Goal: Communication & Community: Ask a question

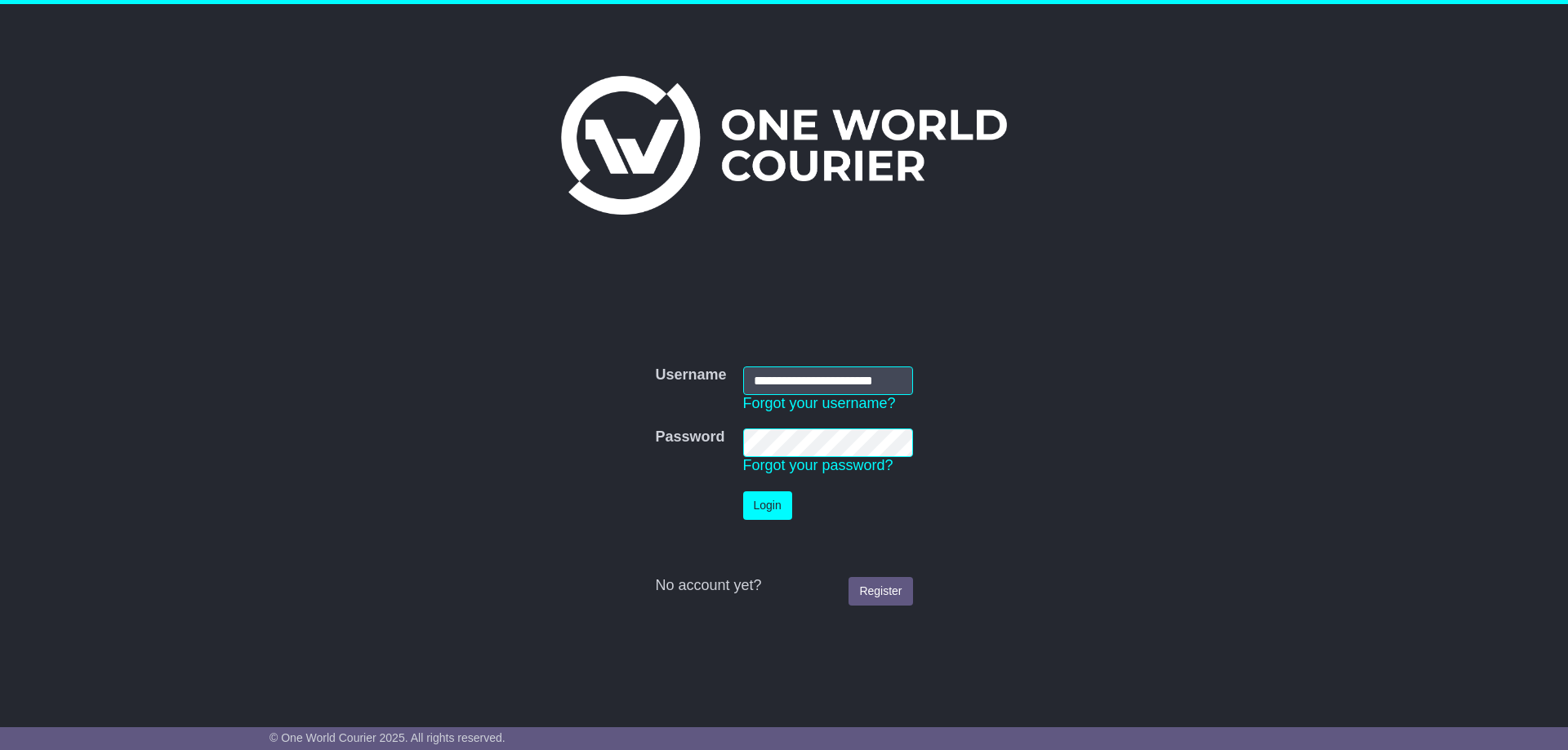
scroll to position [0, 15]
click at [757, 505] on button "Login" at bounding box center [767, 505] width 49 height 29
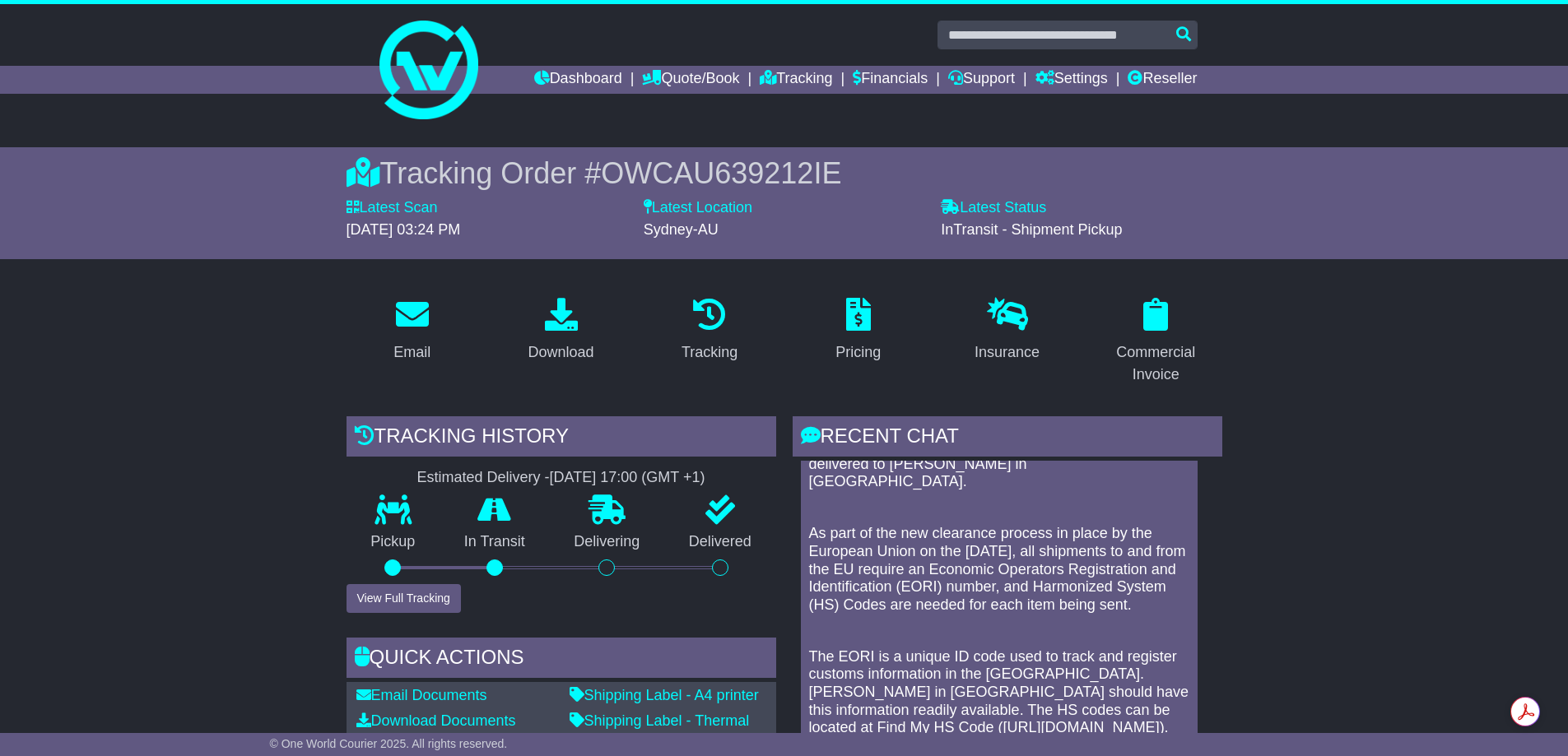
scroll to position [138, 0]
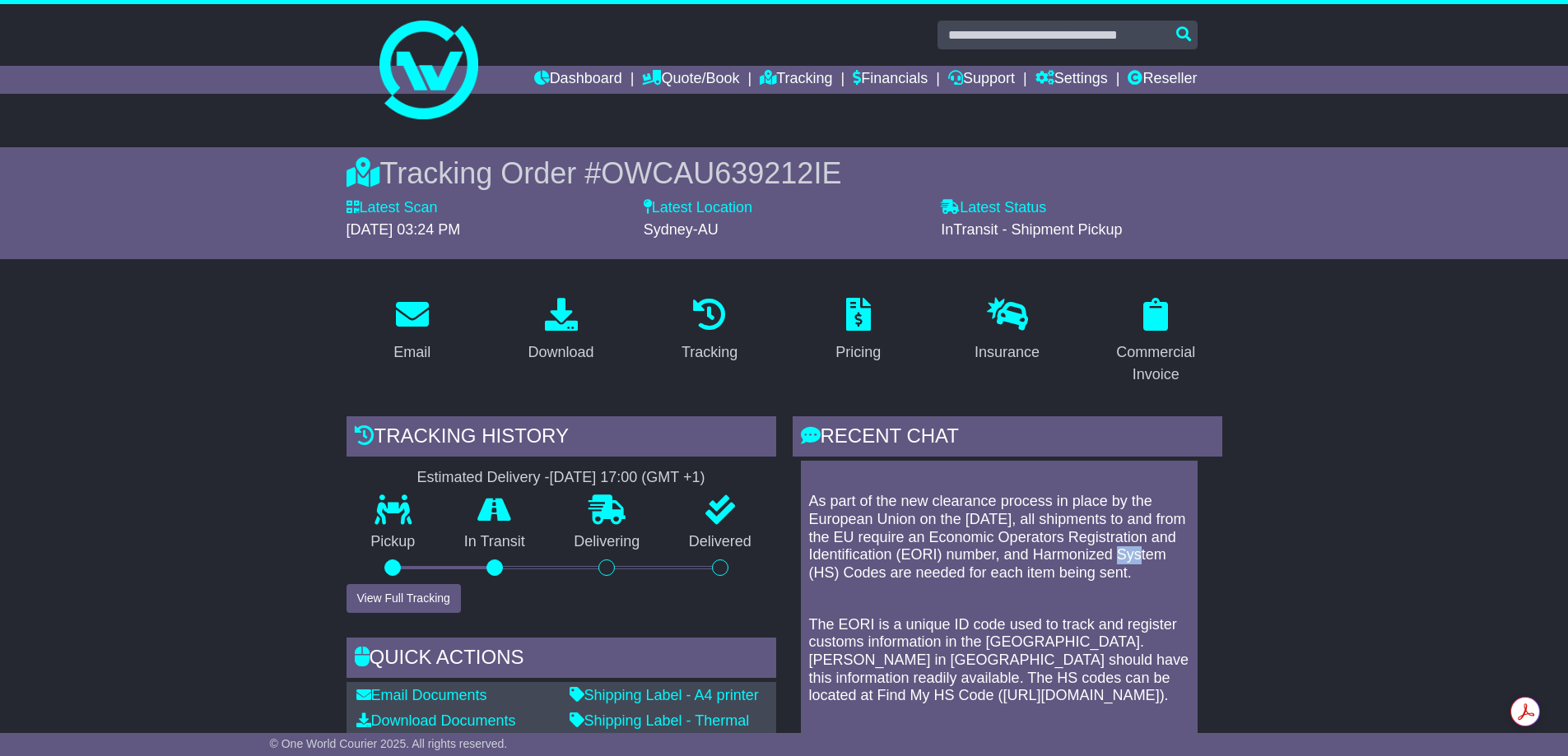
drag, startPoint x: 811, startPoint y: 551, endPoint x: 834, endPoint y: 554, distance: 23.2
click at [834, 554] on p "As part of the new clearance process in place by the European Union on the [DAT…" at bounding box center [998, 537] width 380 height 89
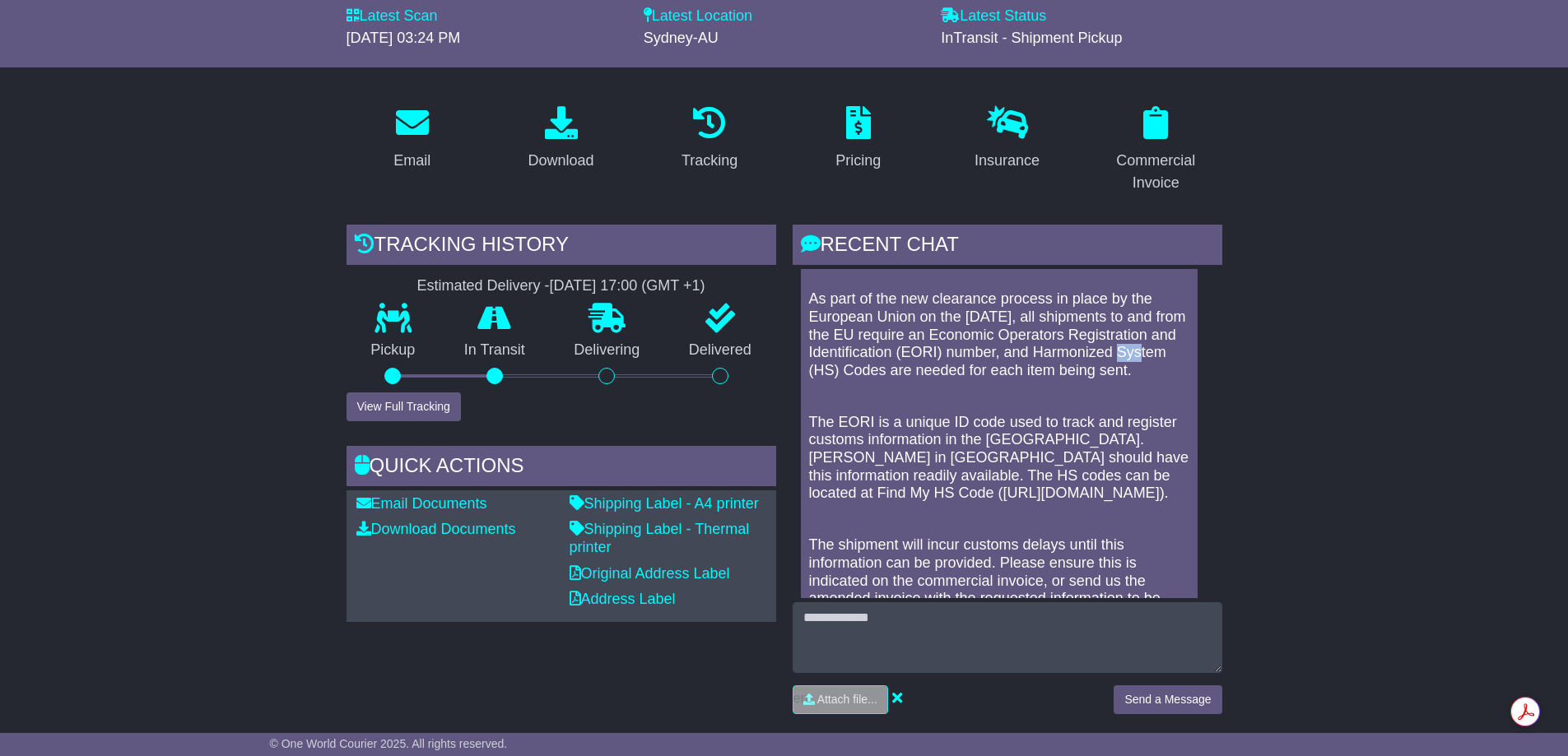
scroll to position [126, 0]
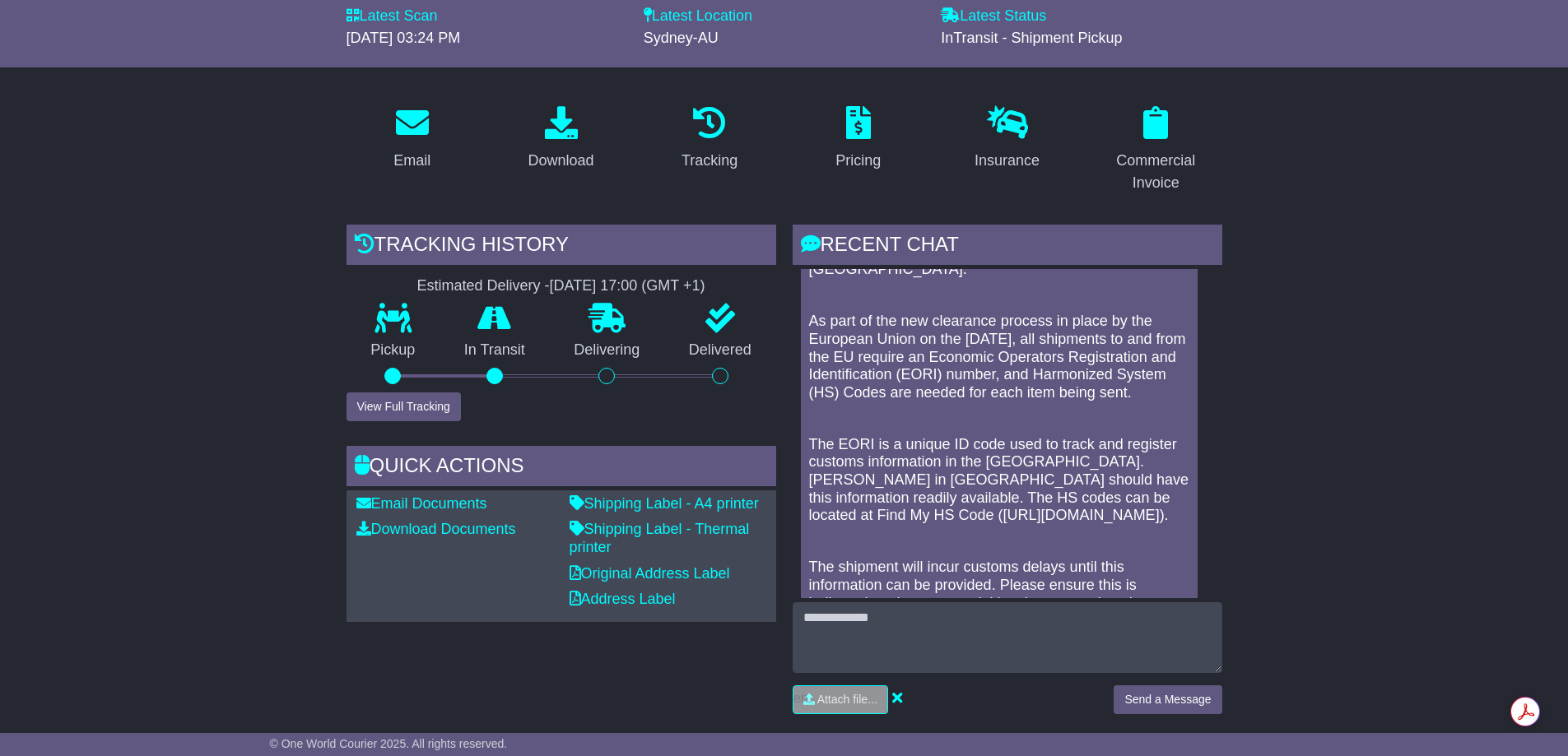
click at [1084, 419] on p at bounding box center [998, 418] width 380 height 18
drag, startPoint x: 1005, startPoint y: 337, endPoint x: 1002, endPoint y: 355, distance: 18.2
click at [1002, 355] on p "As part of the new clearance process in place by the European Union on the [DAT…" at bounding box center [998, 356] width 380 height 89
copy p "Economic Operators Registration and Identification"
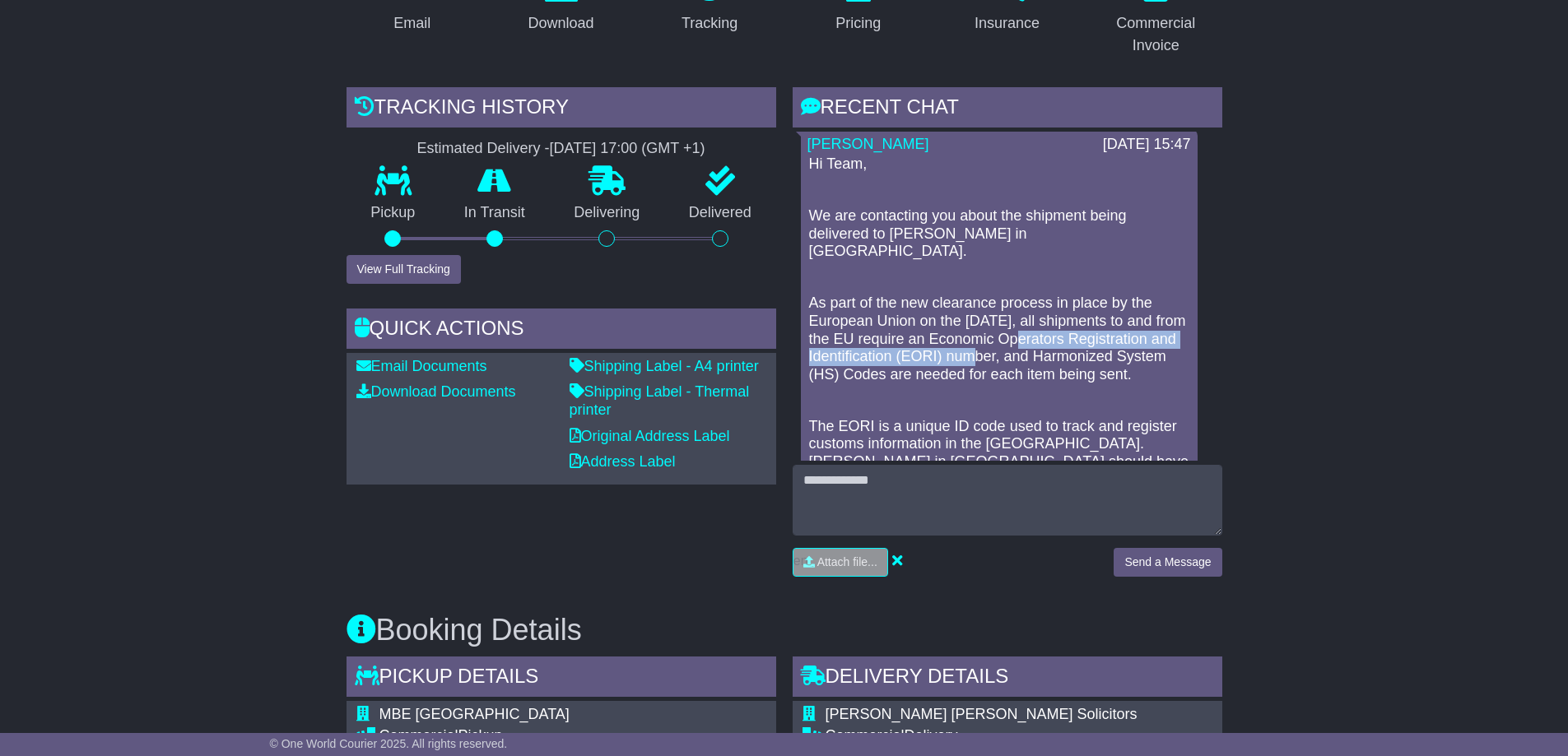
scroll to position [0, 0]
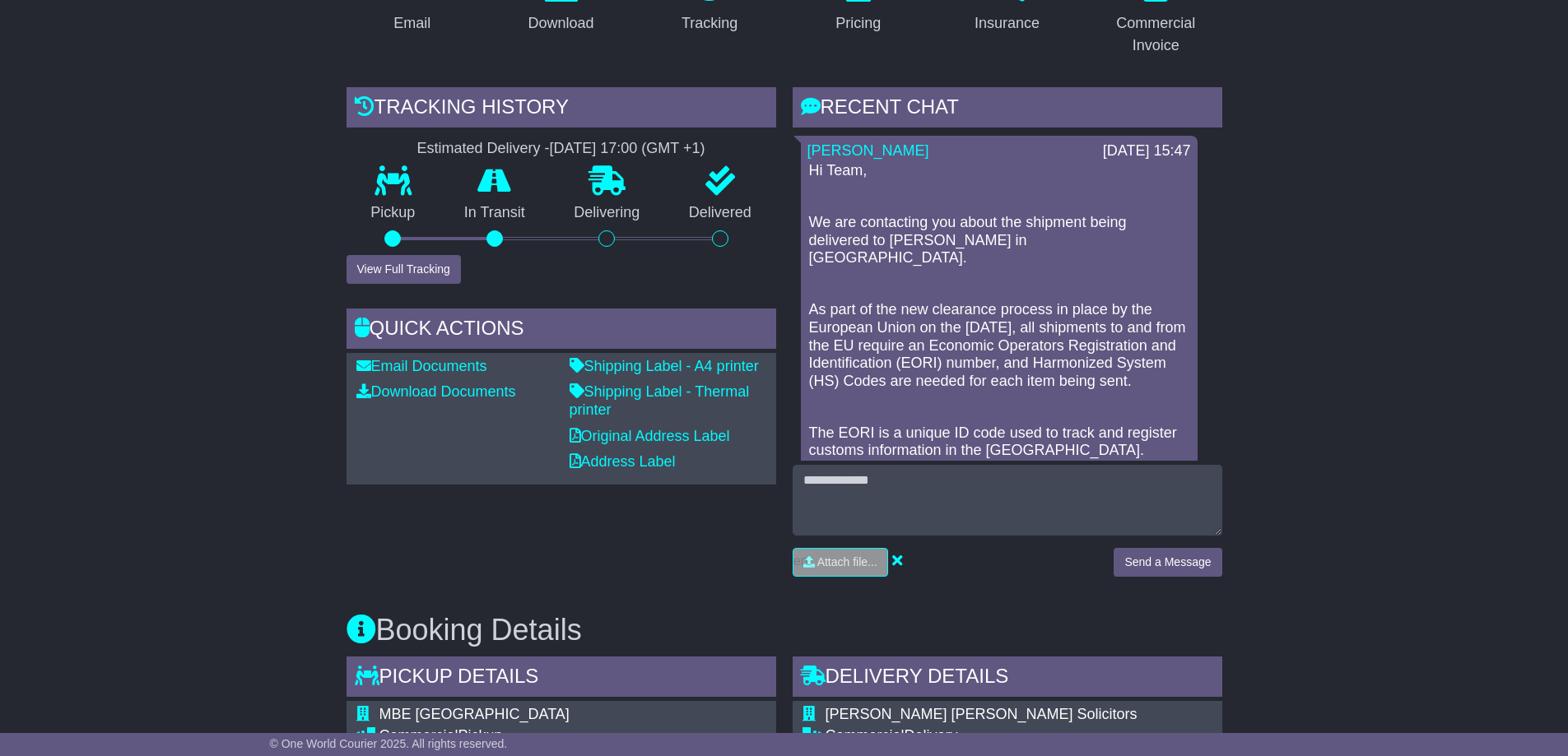
click at [1010, 276] on p at bounding box center [998, 284] width 380 height 18
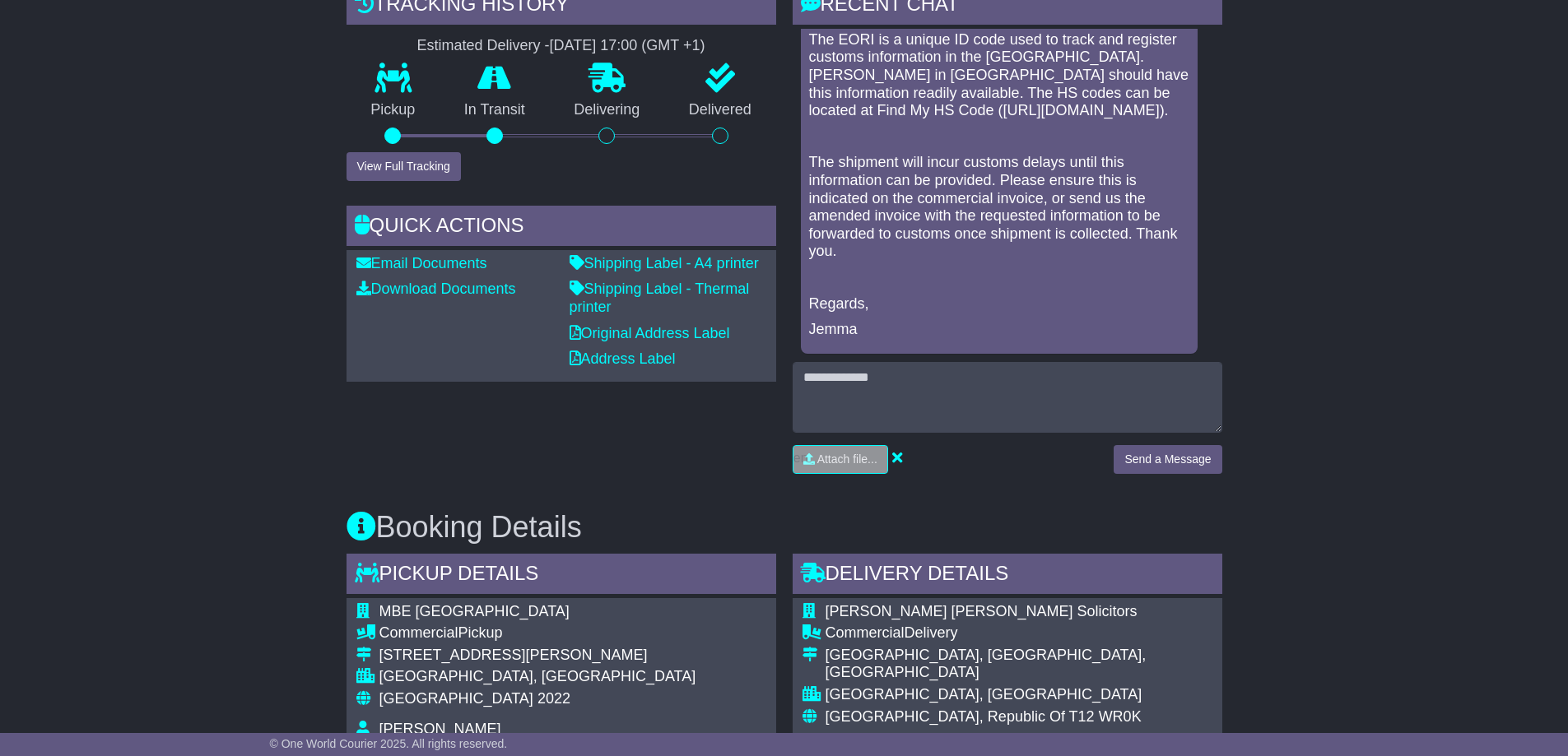
scroll to position [369, 0]
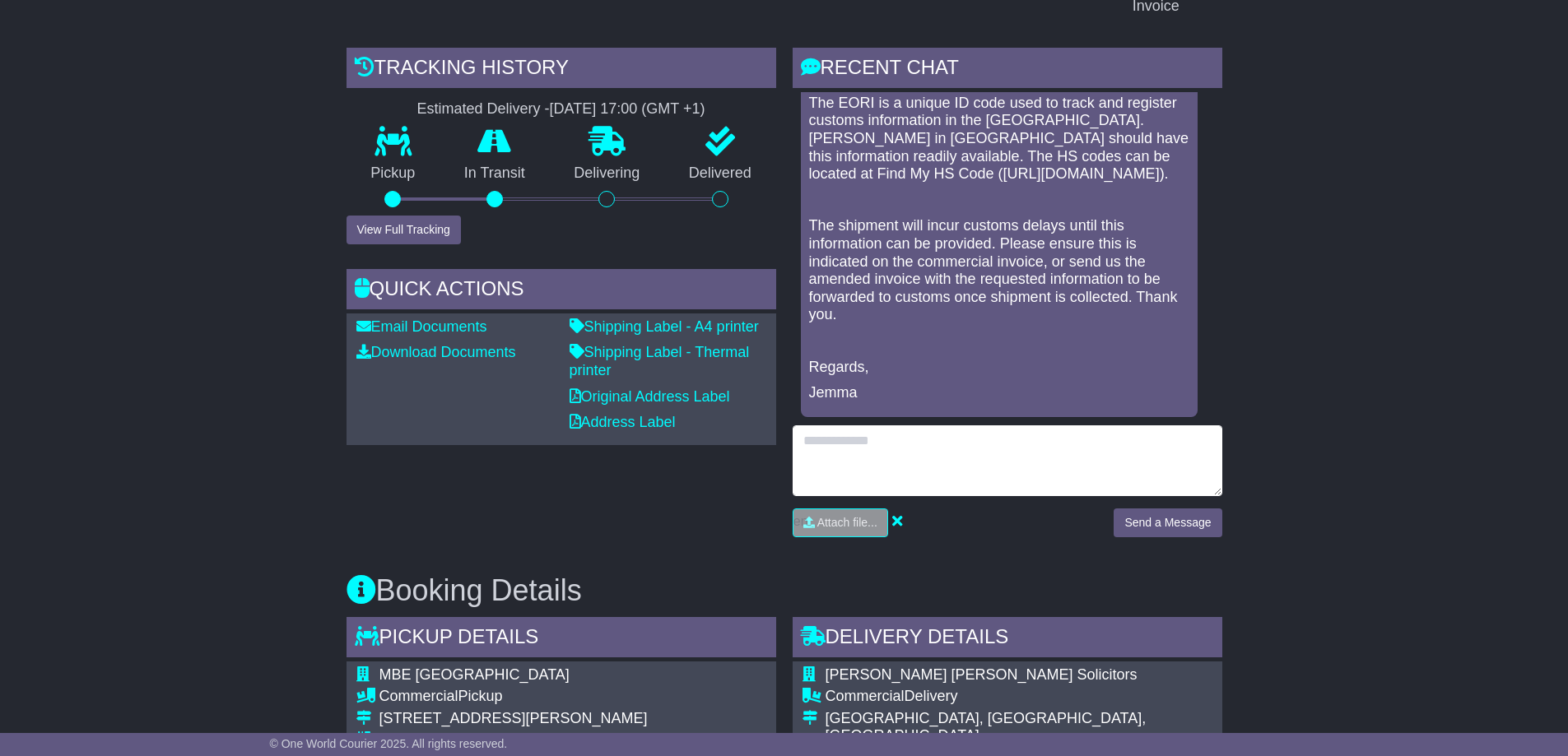
click at [935, 446] on textarea at bounding box center [1008, 461] width 430 height 70
type textarea "*"
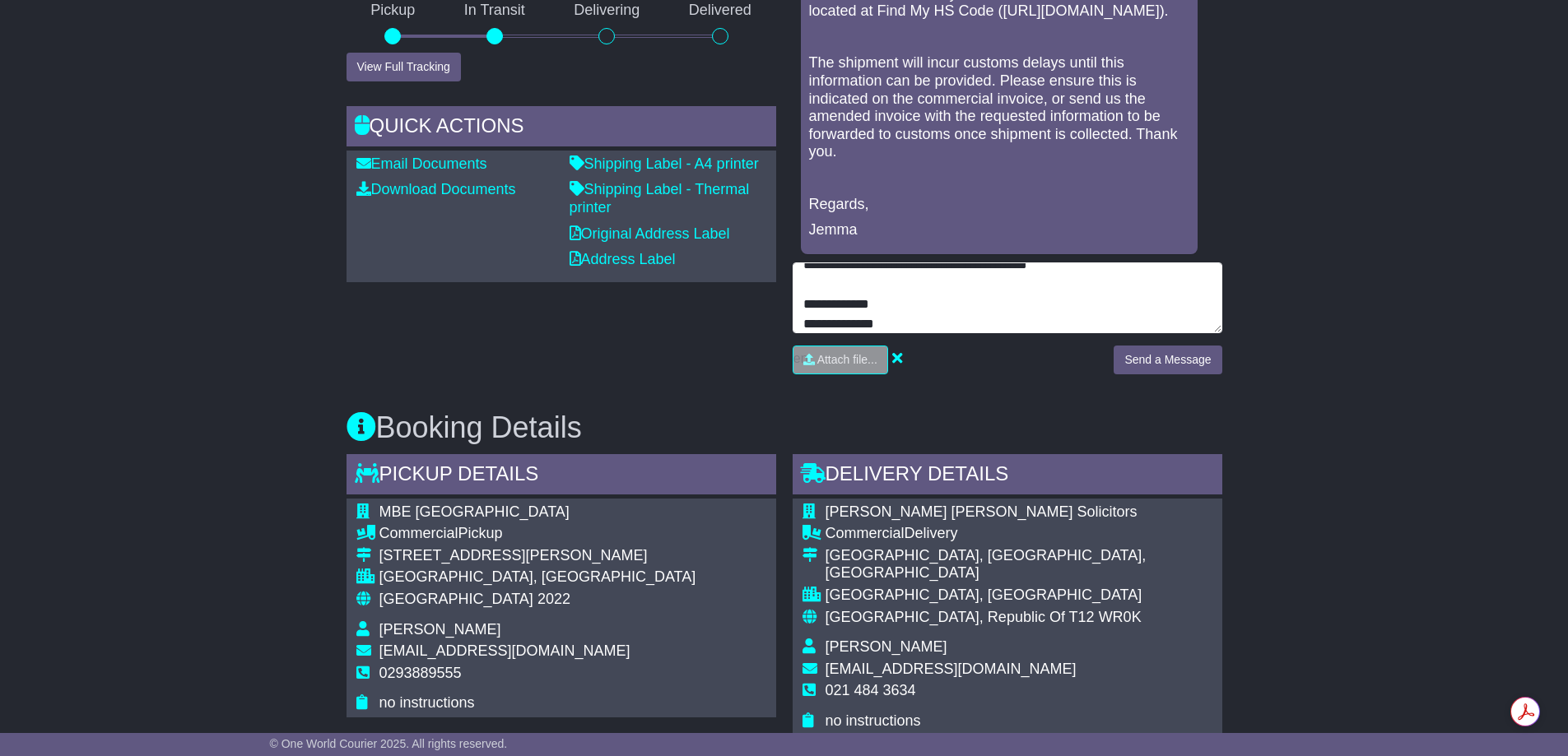
scroll to position [534, 0]
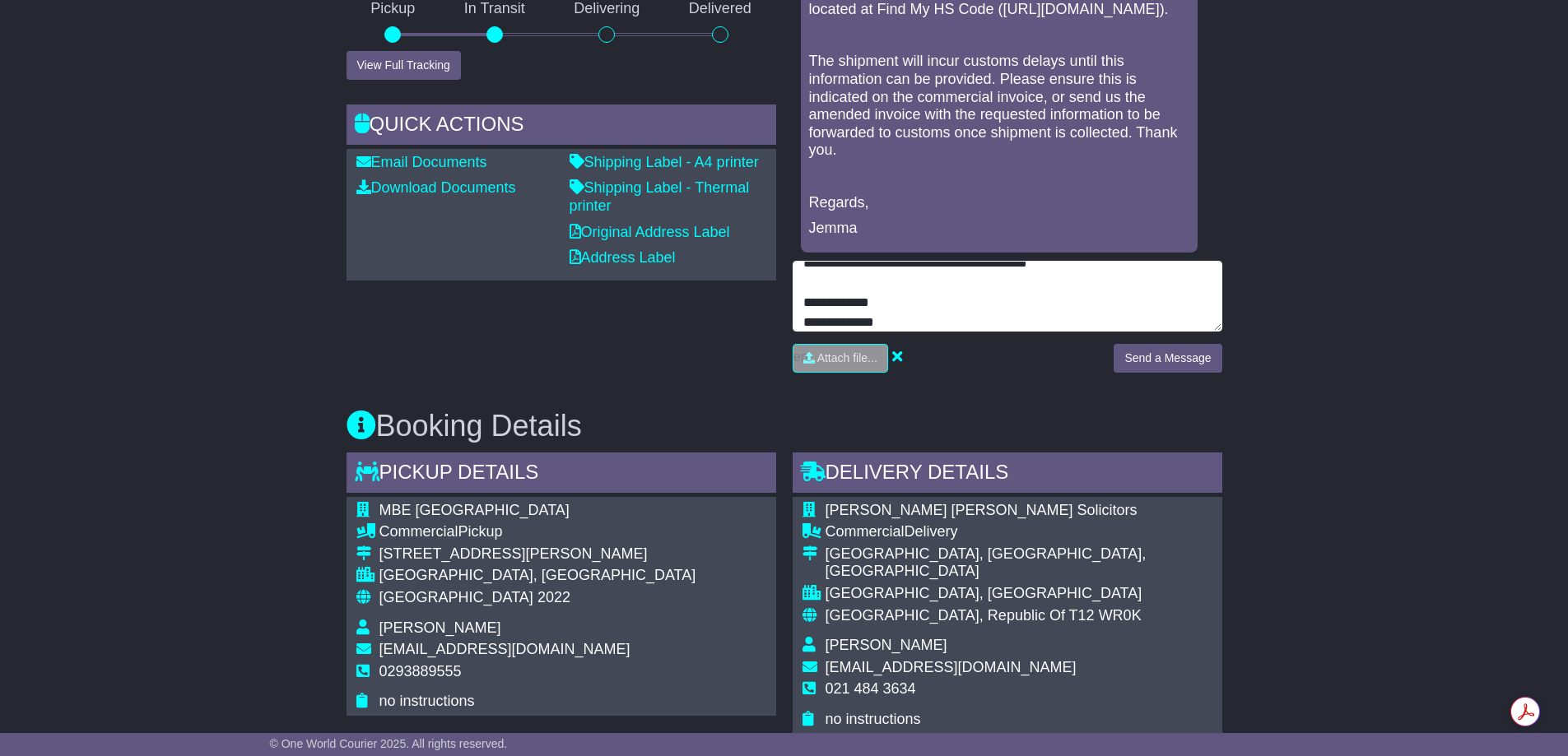
type textarea "**********"
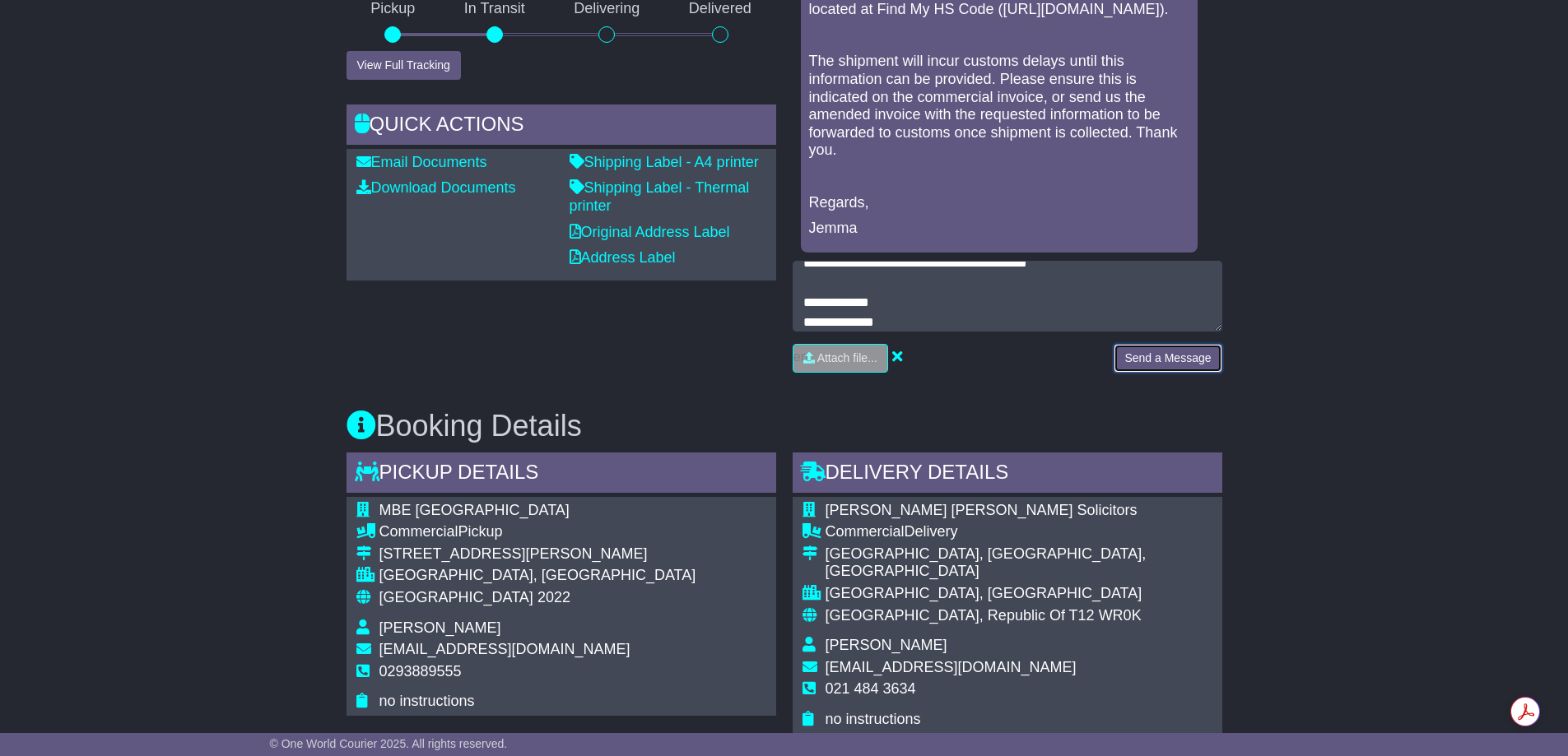
click at [1154, 359] on button "Send a Message" at bounding box center [1167, 358] width 108 height 29
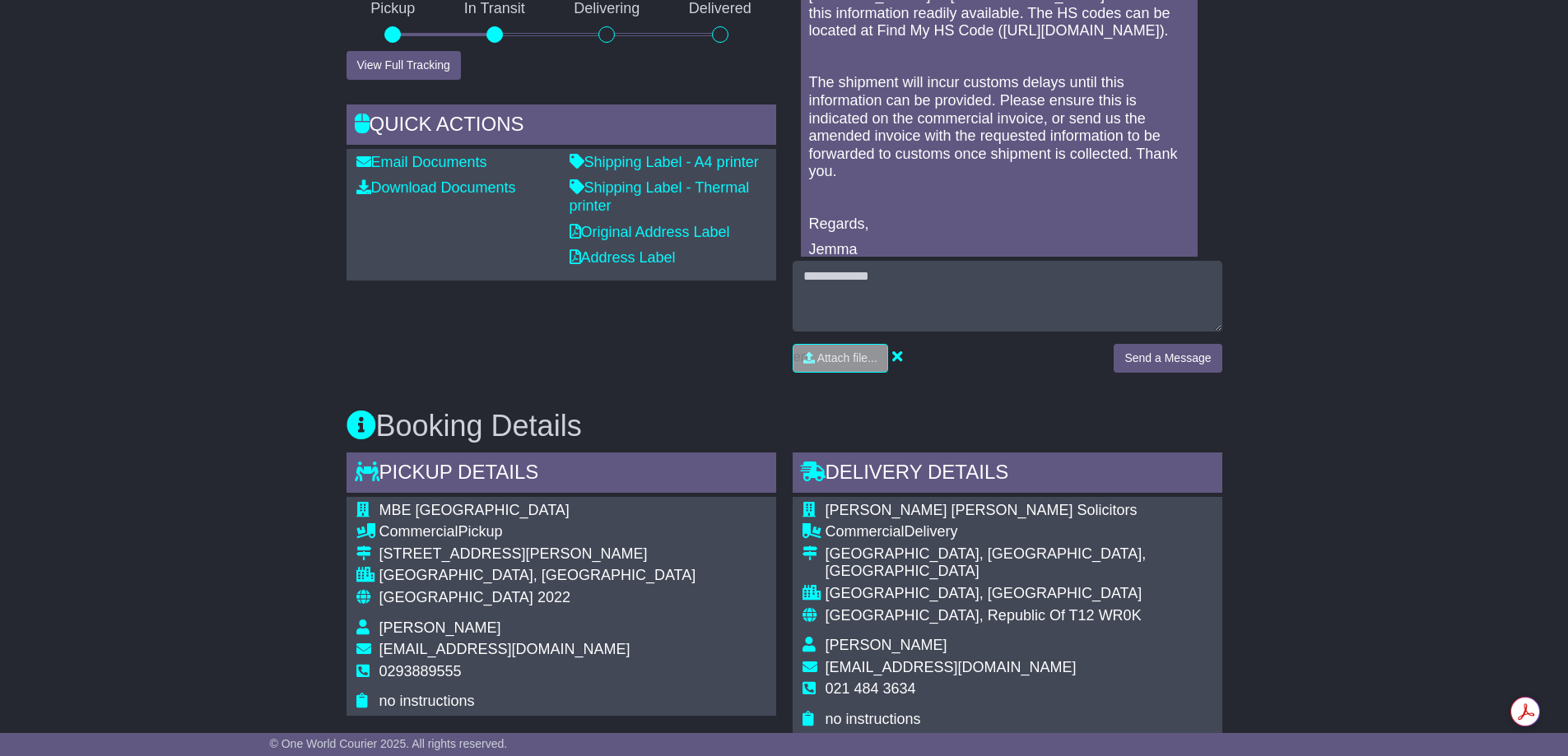
scroll to position [397, 0]
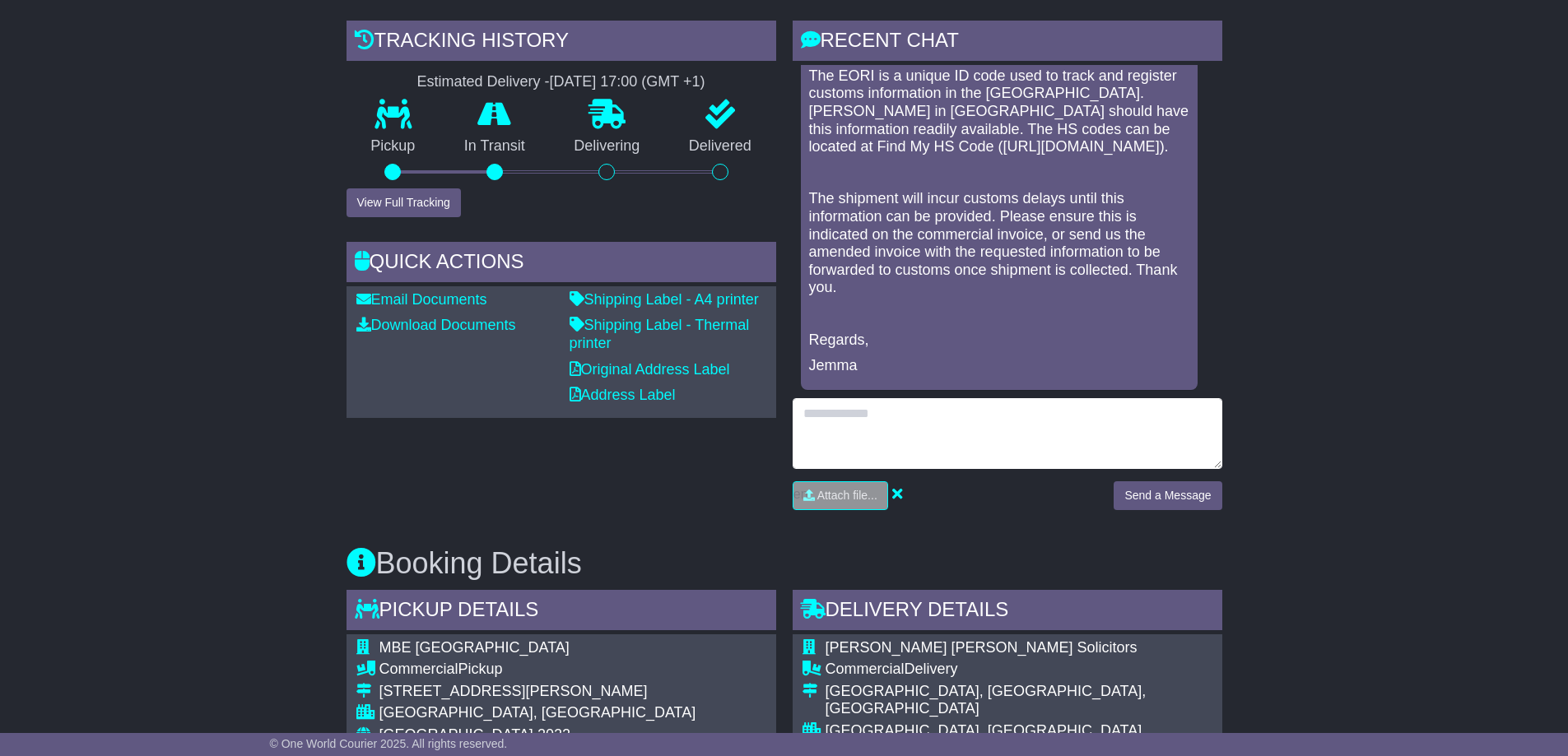
click at [949, 446] on textarea at bounding box center [1008, 433] width 430 height 70
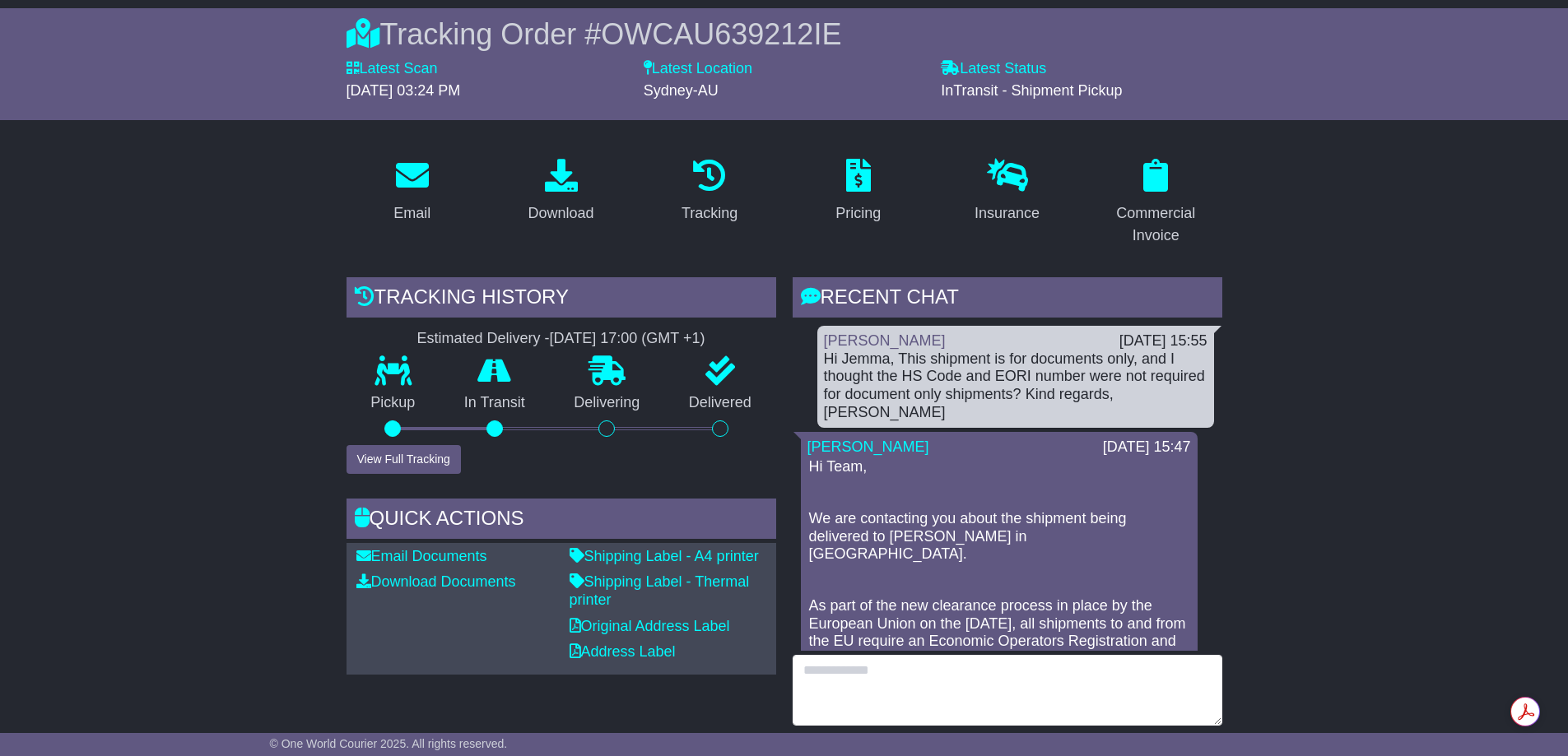
scroll to position [122, 0]
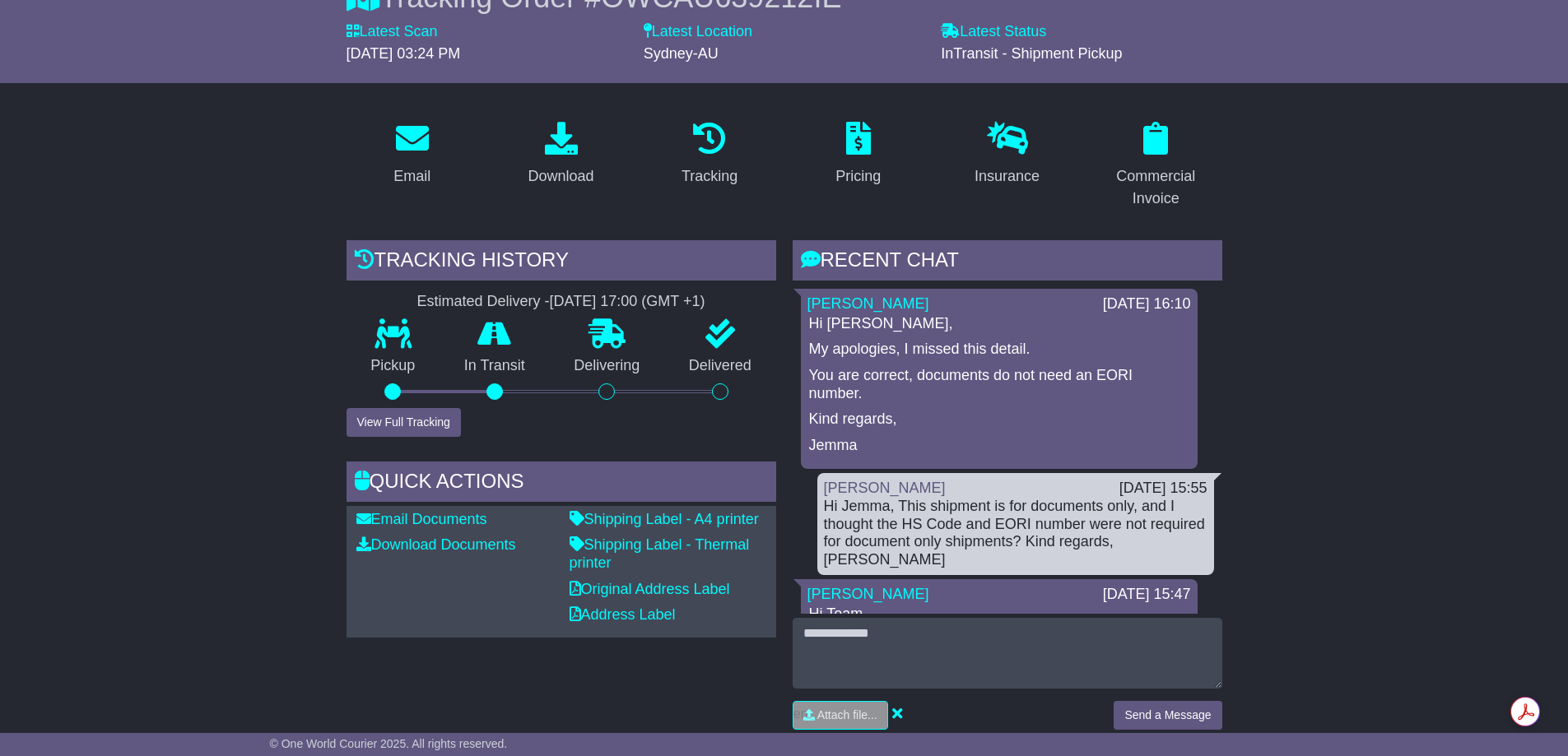
scroll to position [177, 0]
